Goal: Navigation & Orientation: Find specific page/section

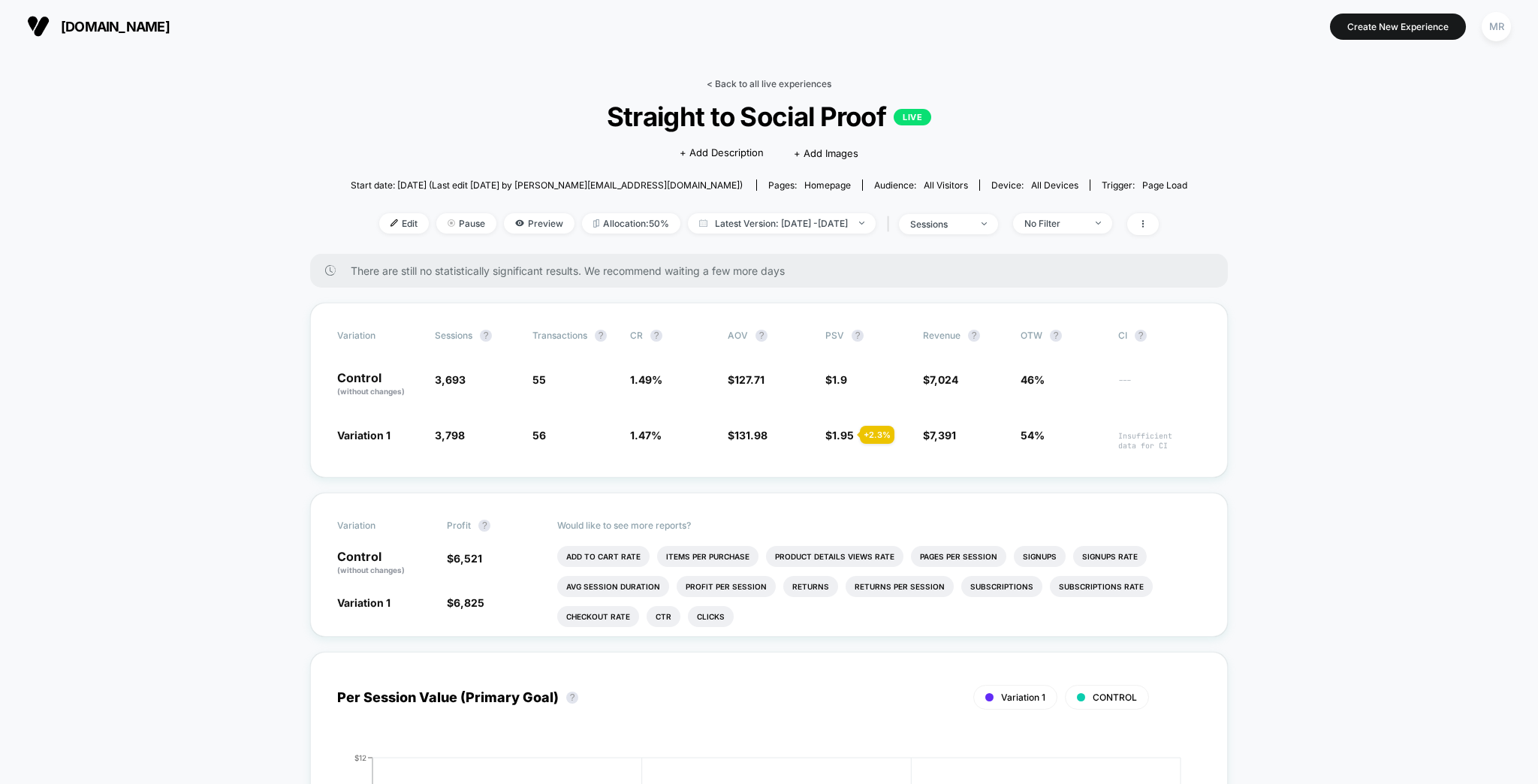
click at [788, 78] on link "< Back to all live experiences" at bounding box center [769, 83] width 125 height 11
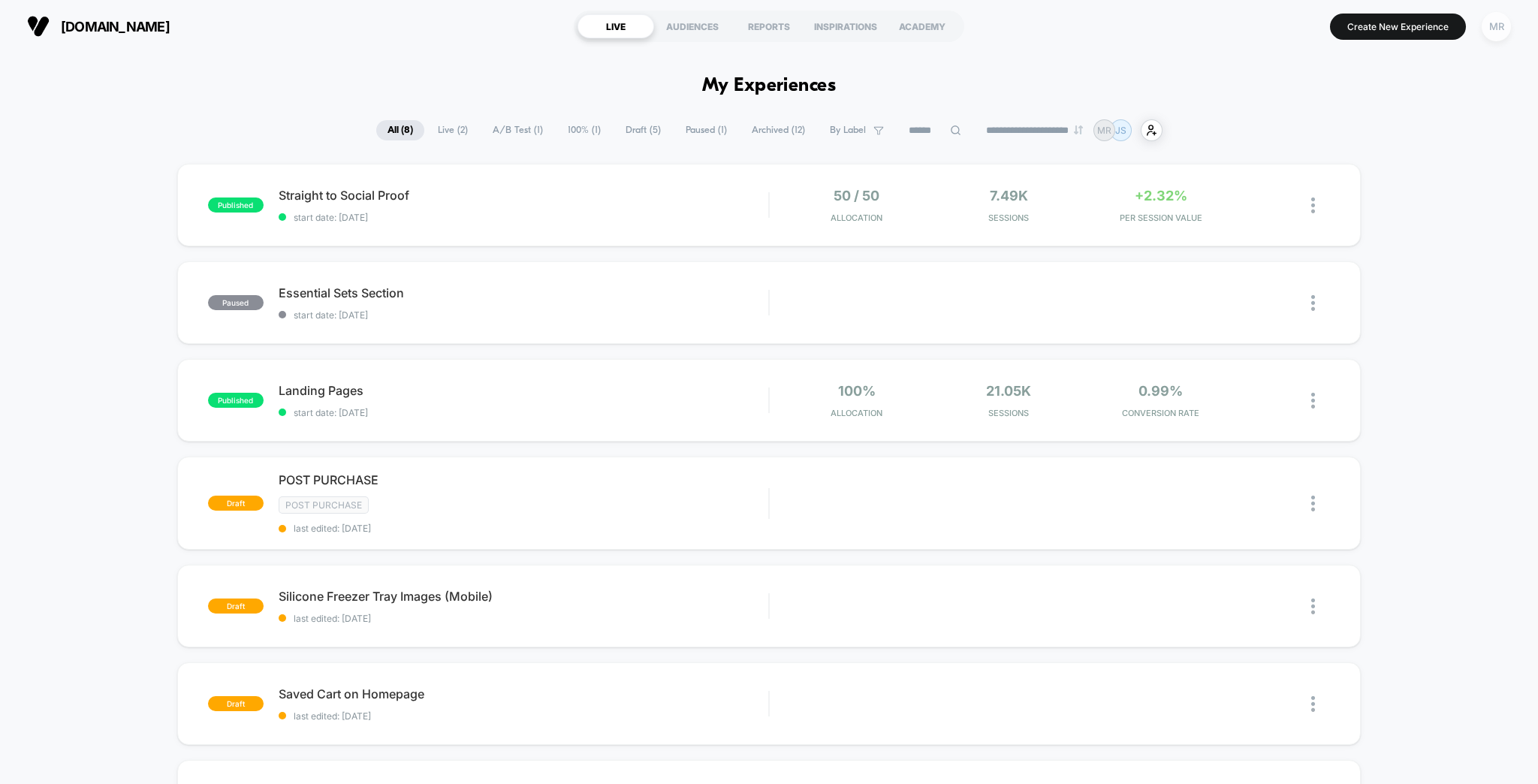
click at [1503, 26] on div "MR" at bounding box center [1496, 26] width 29 height 29
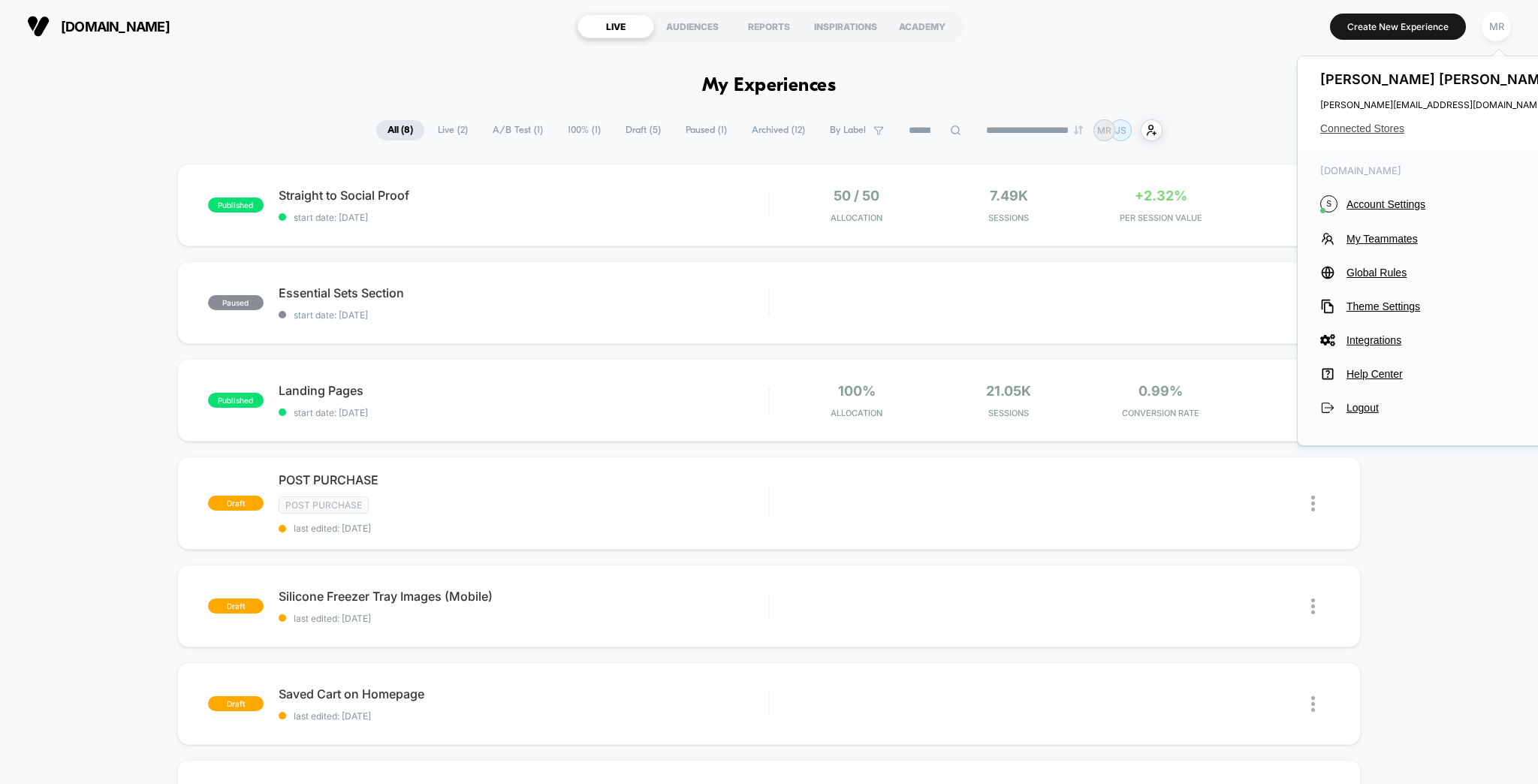
click at [1392, 122] on span "Connected Stores" at bounding box center [1438, 128] width 237 height 12
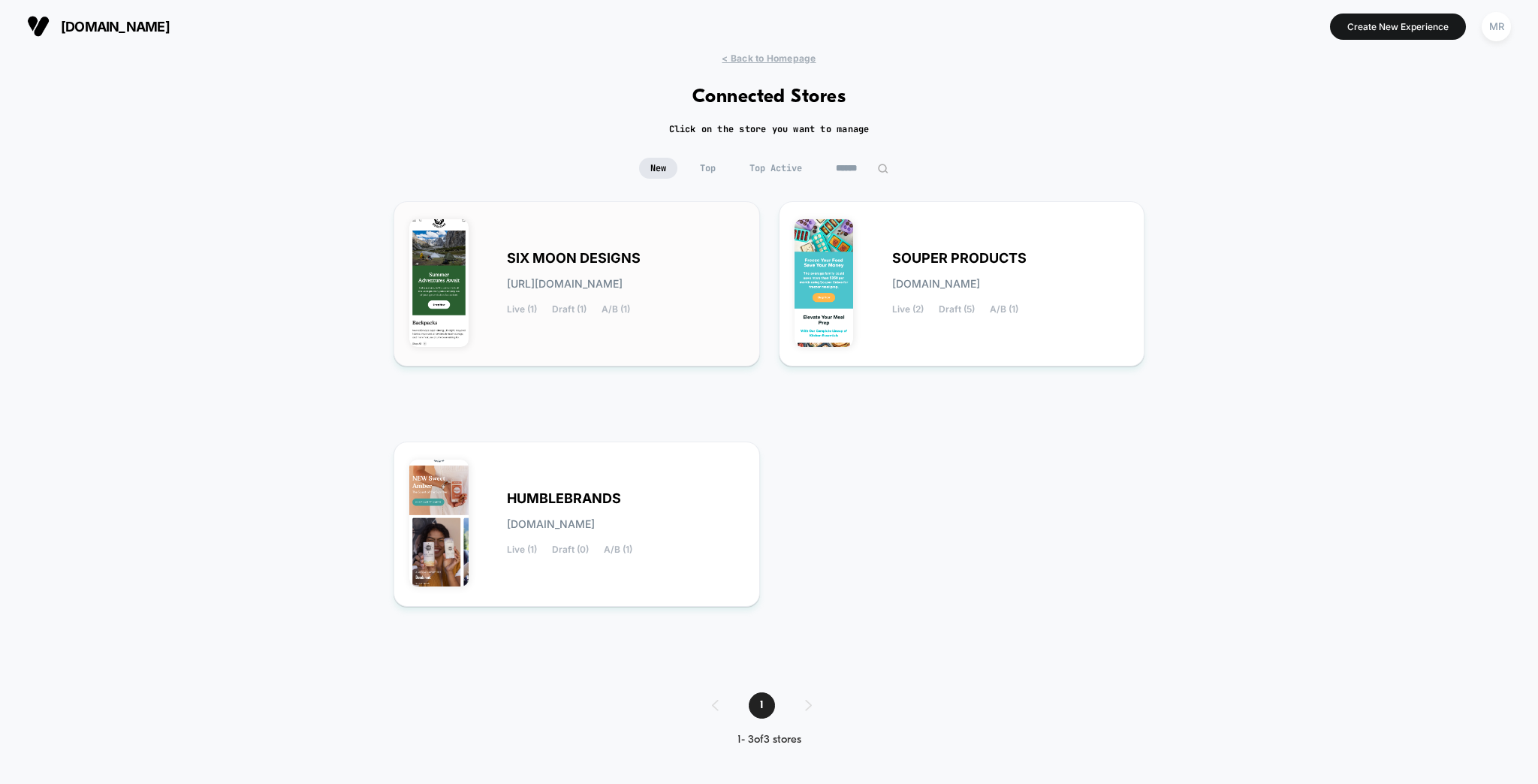
click at [608, 253] on span "SIX MOON DESIGNS" at bounding box center [574, 257] width 133 height 10
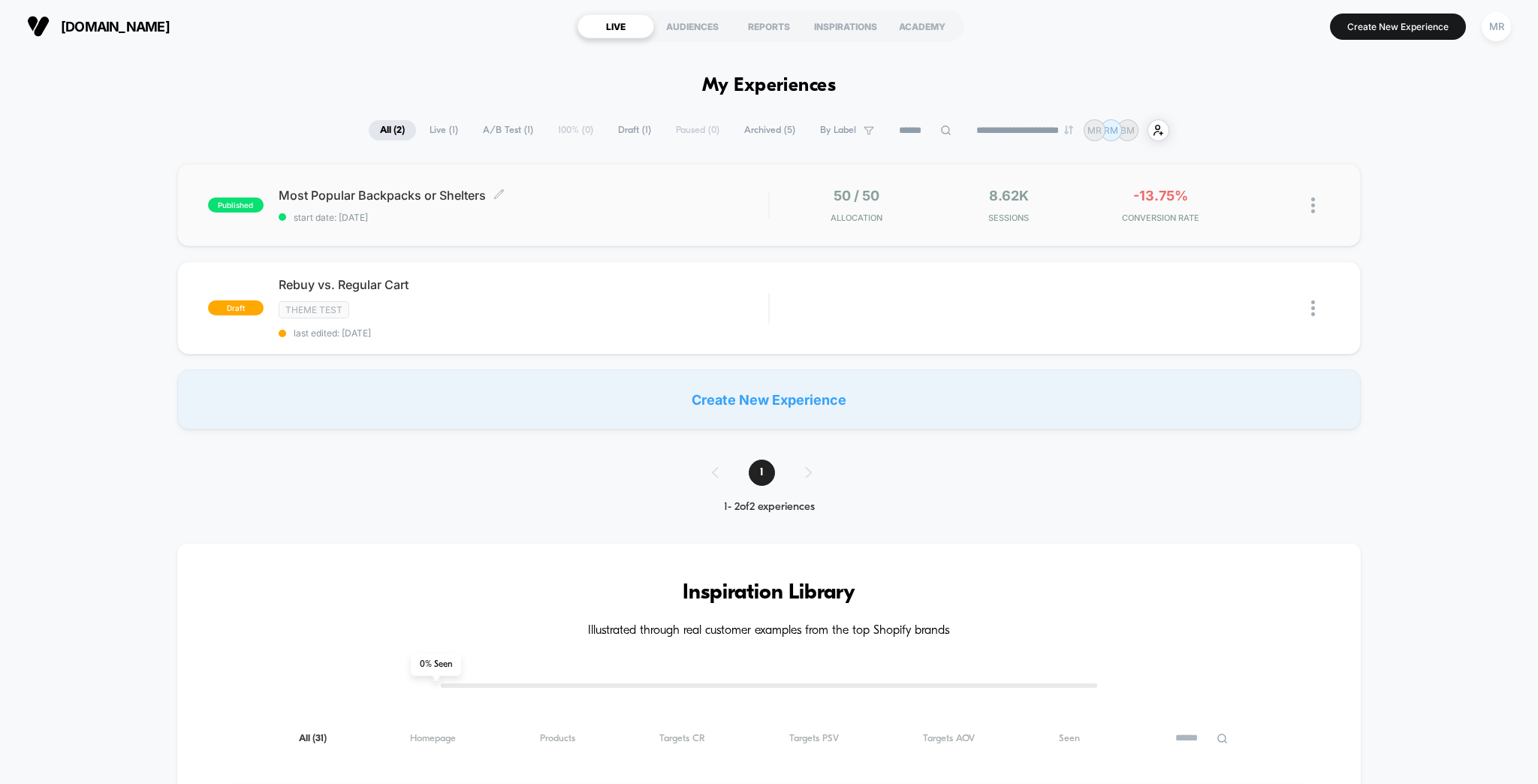
click at [411, 188] on span "Most Popular Backpacks or Shelters Click to edit experience details" at bounding box center [524, 195] width 491 height 15
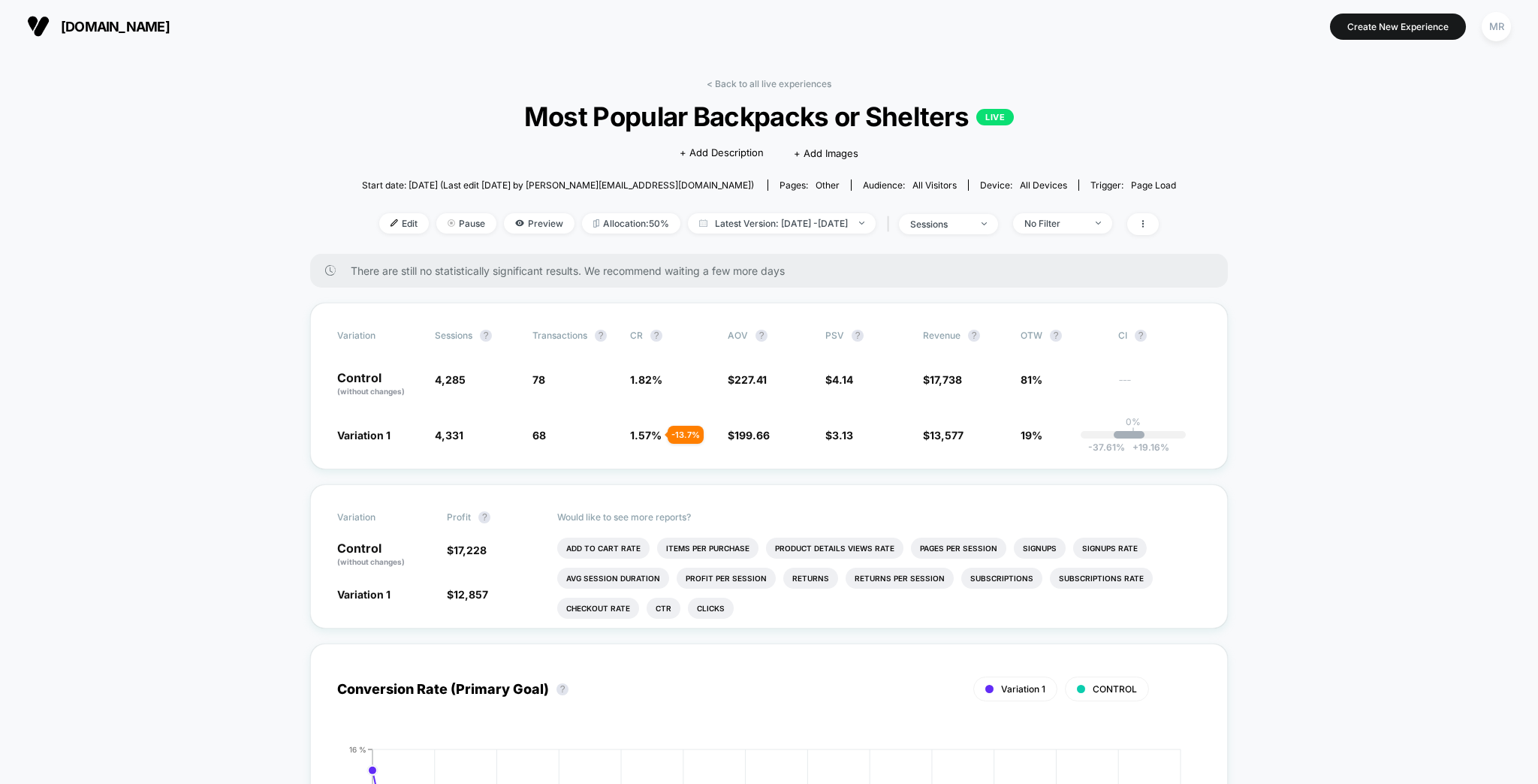
click at [1489, 23] on div "MR" at bounding box center [1496, 26] width 29 height 29
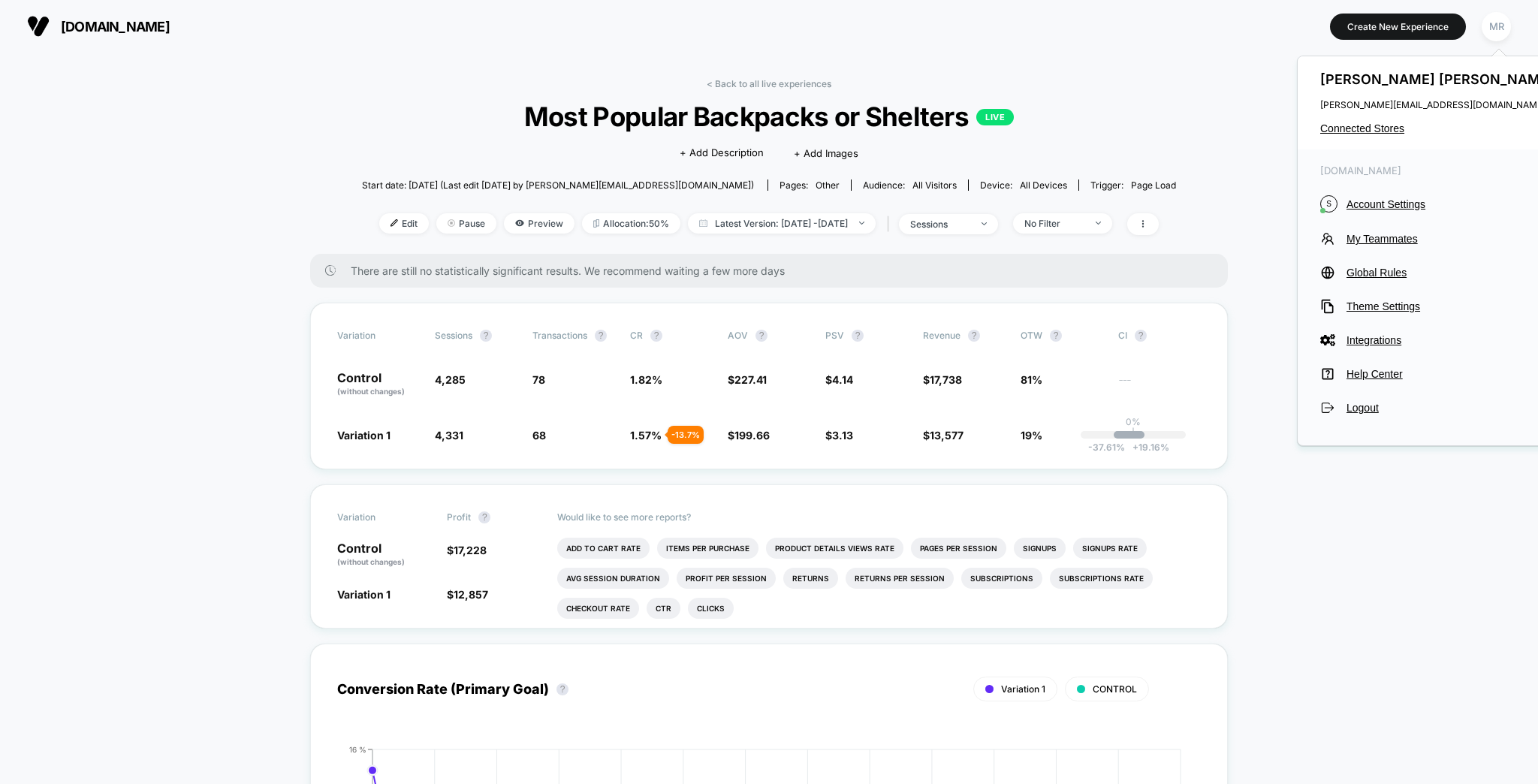
click at [1383, 118] on div "Matt Reed matt@magnifypdx.com Connected Stores" at bounding box center [1439, 103] width 283 height 93
click at [1370, 125] on span "Connected Stores" at bounding box center [1438, 128] width 237 height 12
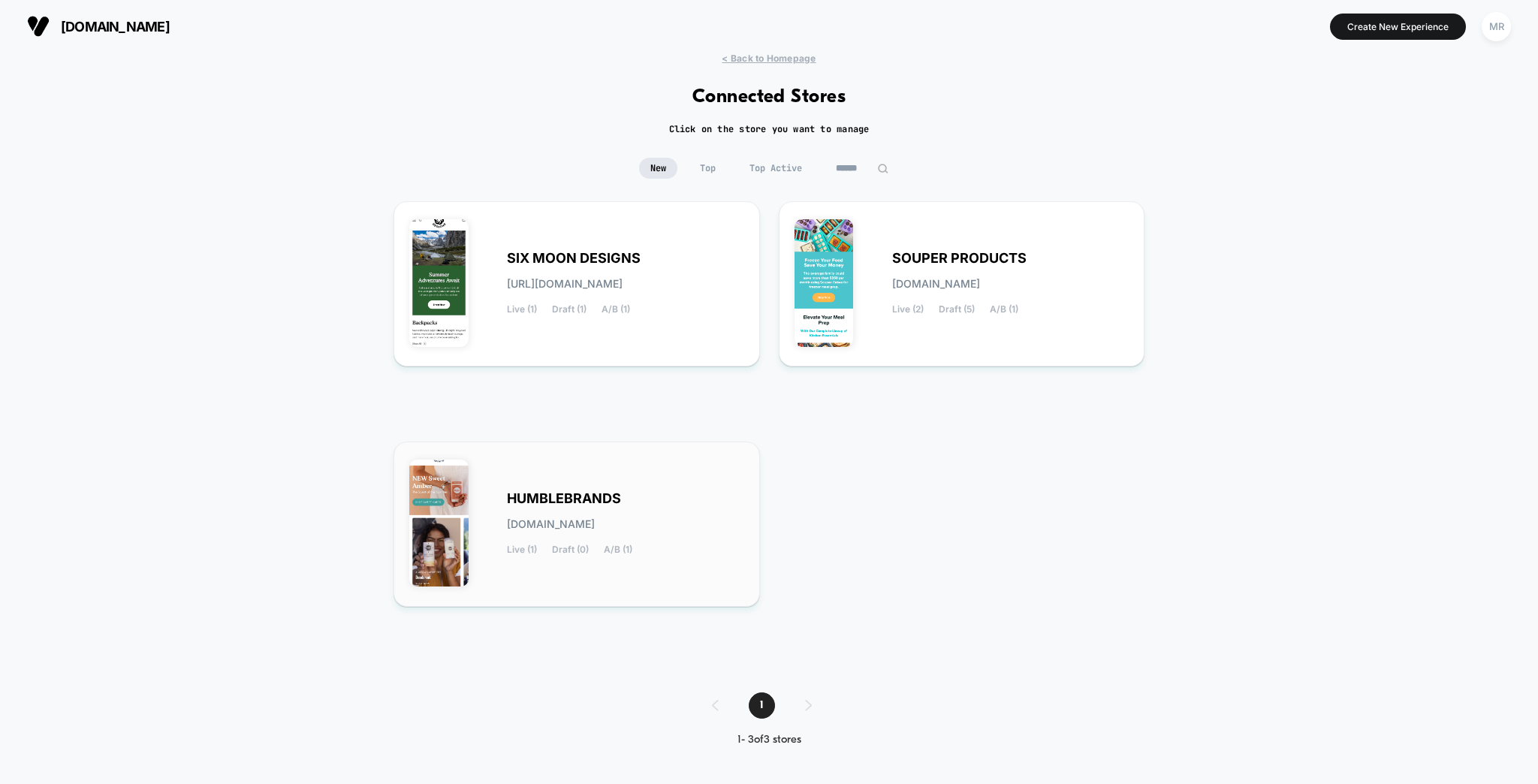
click at [648, 486] on div "HUMBLEBRANDS humblebrands.myshopify.com Live (1) Draft (0) A/B (1)" at bounding box center [576, 523] width 335 height 133
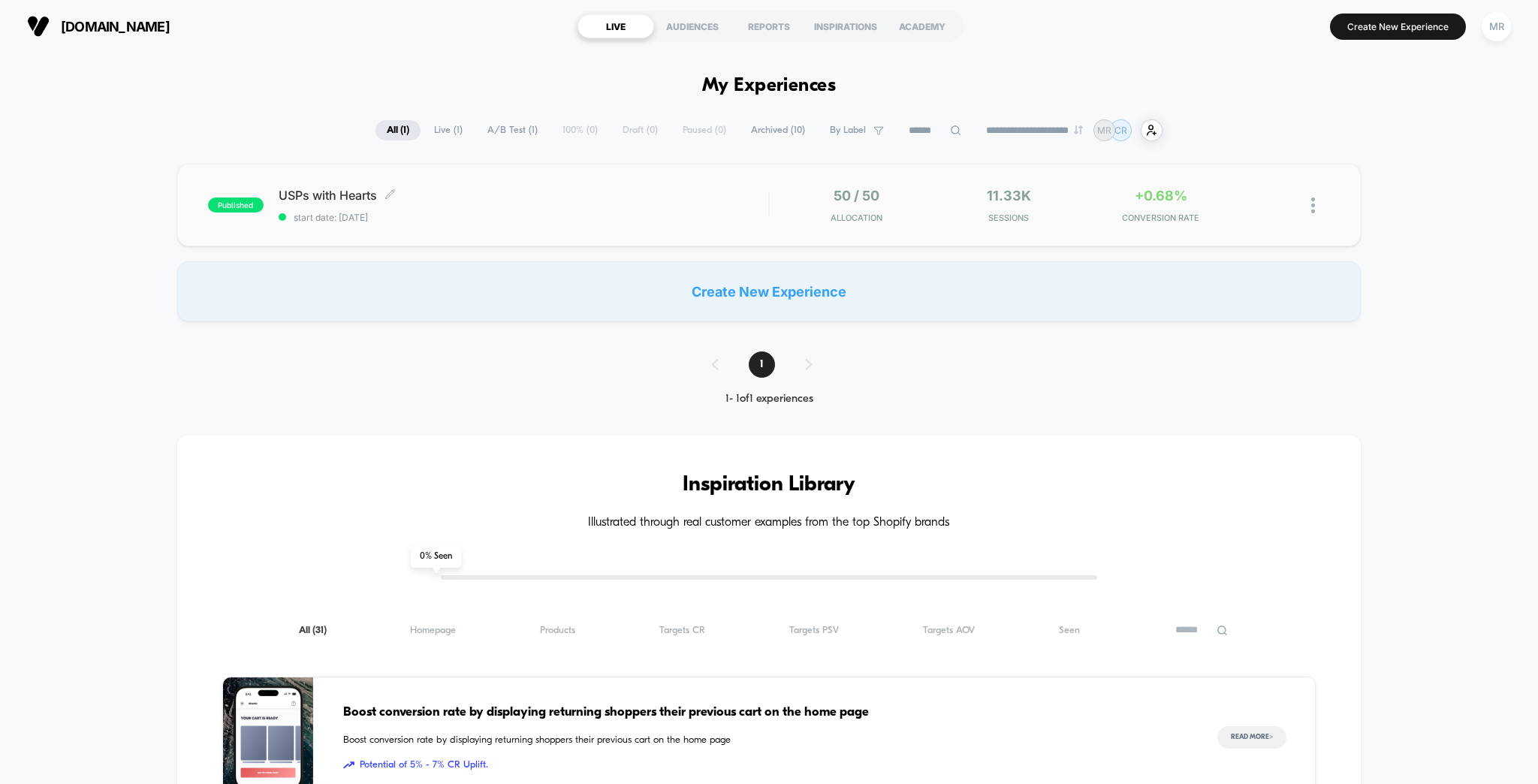
click at [461, 188] on span "USPs with Hearts Click to edit experience details" at bounding box center [524, 195] width 491 height 15
